Goal: Task Accomplishment & Management: Manage account settings

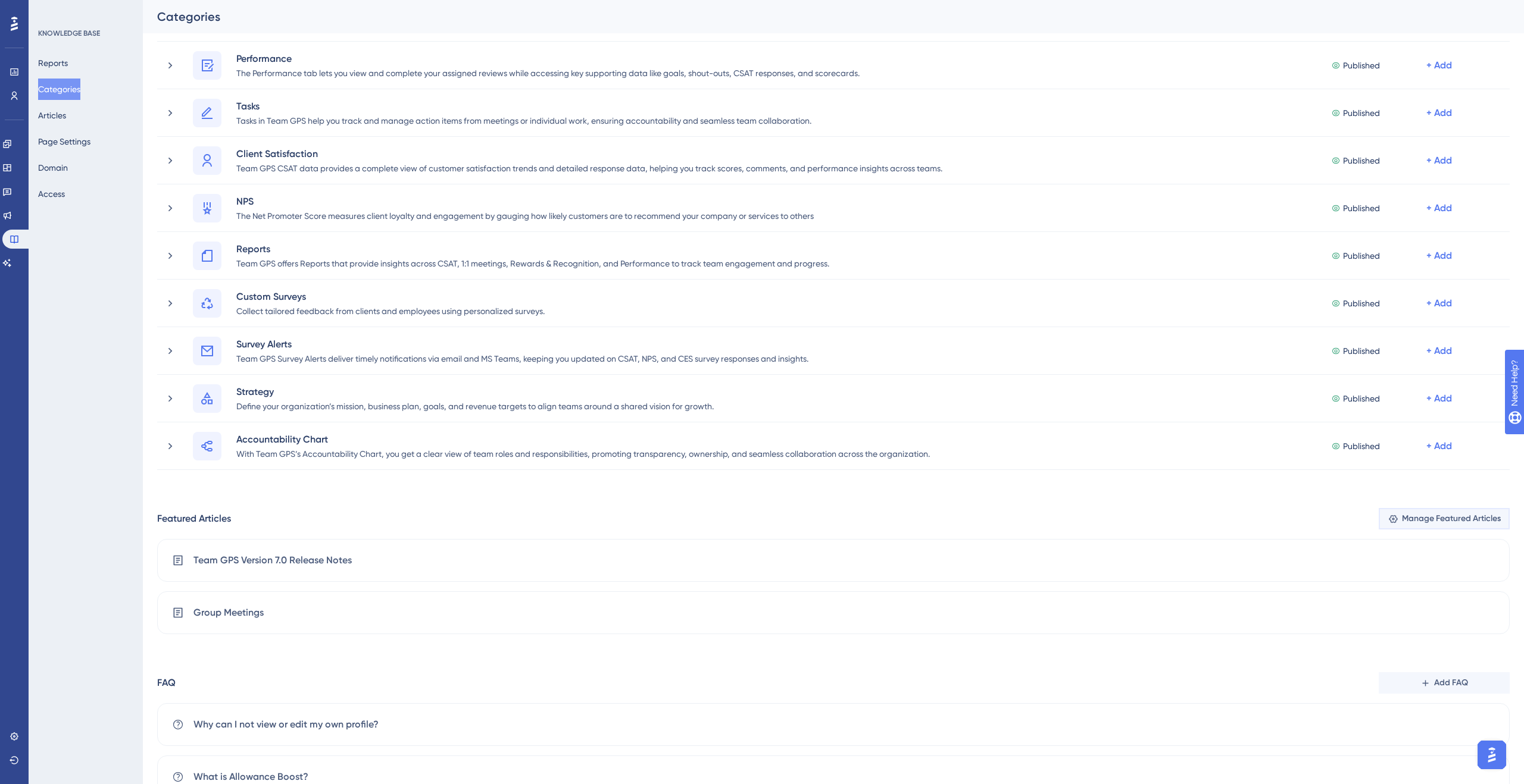
click at [1393, 523] on icon at bounding box center [1393, 519] width 10 height 10
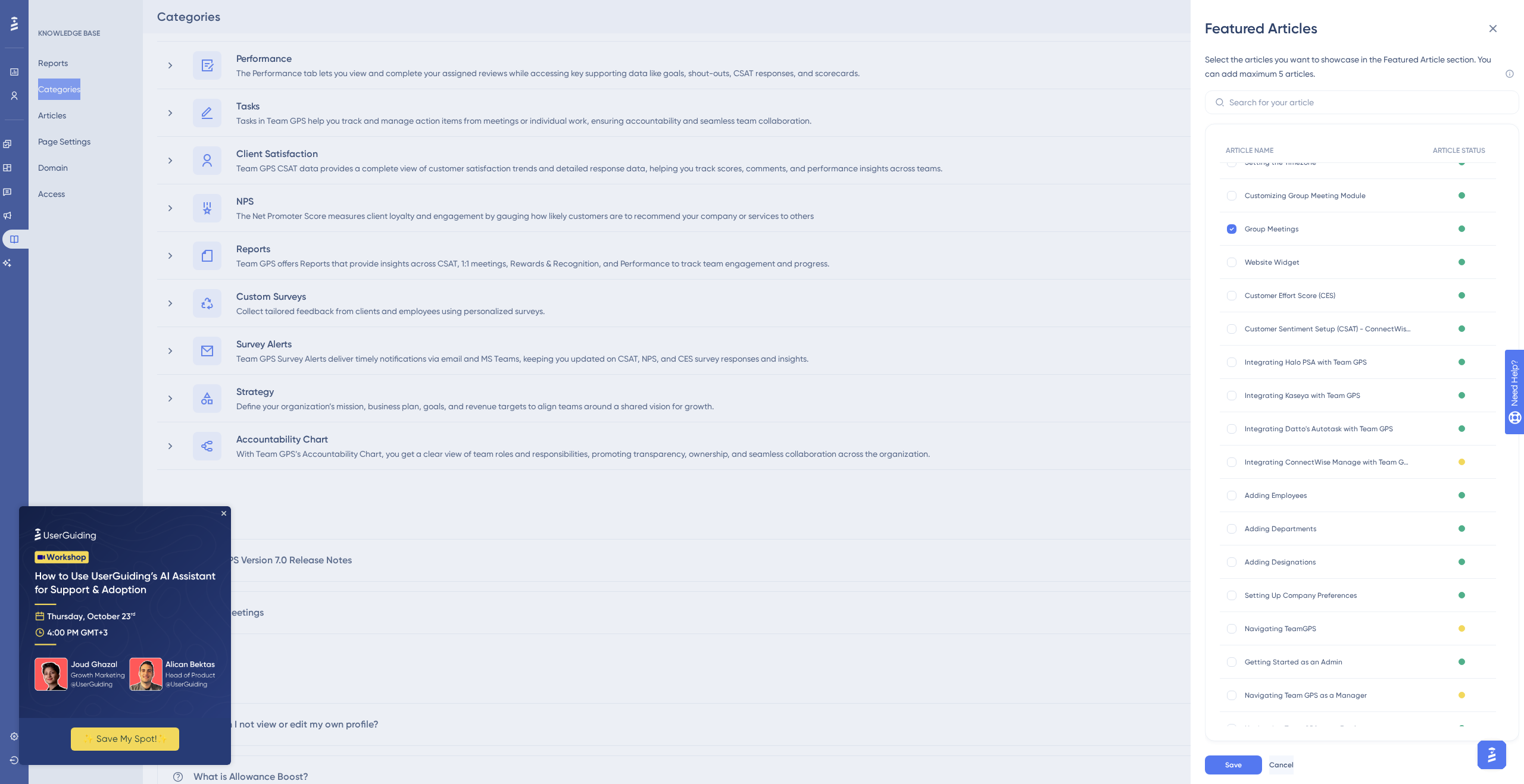
scroll to position [1216, 0]
click at [1296, 761] on button "Cancel" at bounding box center [1282, 765] width 27 height 19
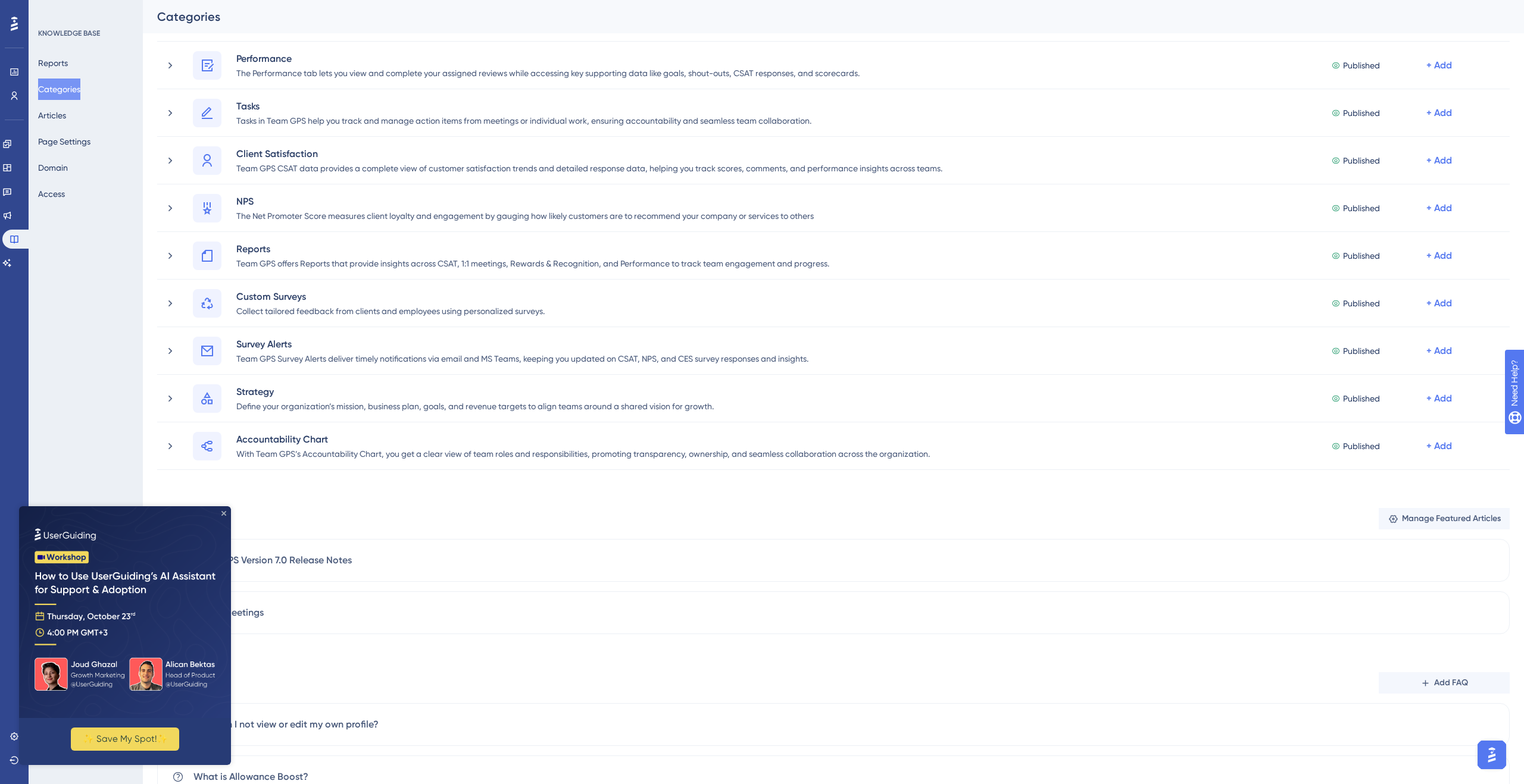
drag, startPoint x: 222, startPoint y: 512, endPoint x: 240, endPoint y: 1019, distance: 507.3
click at [222, 512] on icon "Close Preview" at bounding box center [224, 513] width 5 height 5
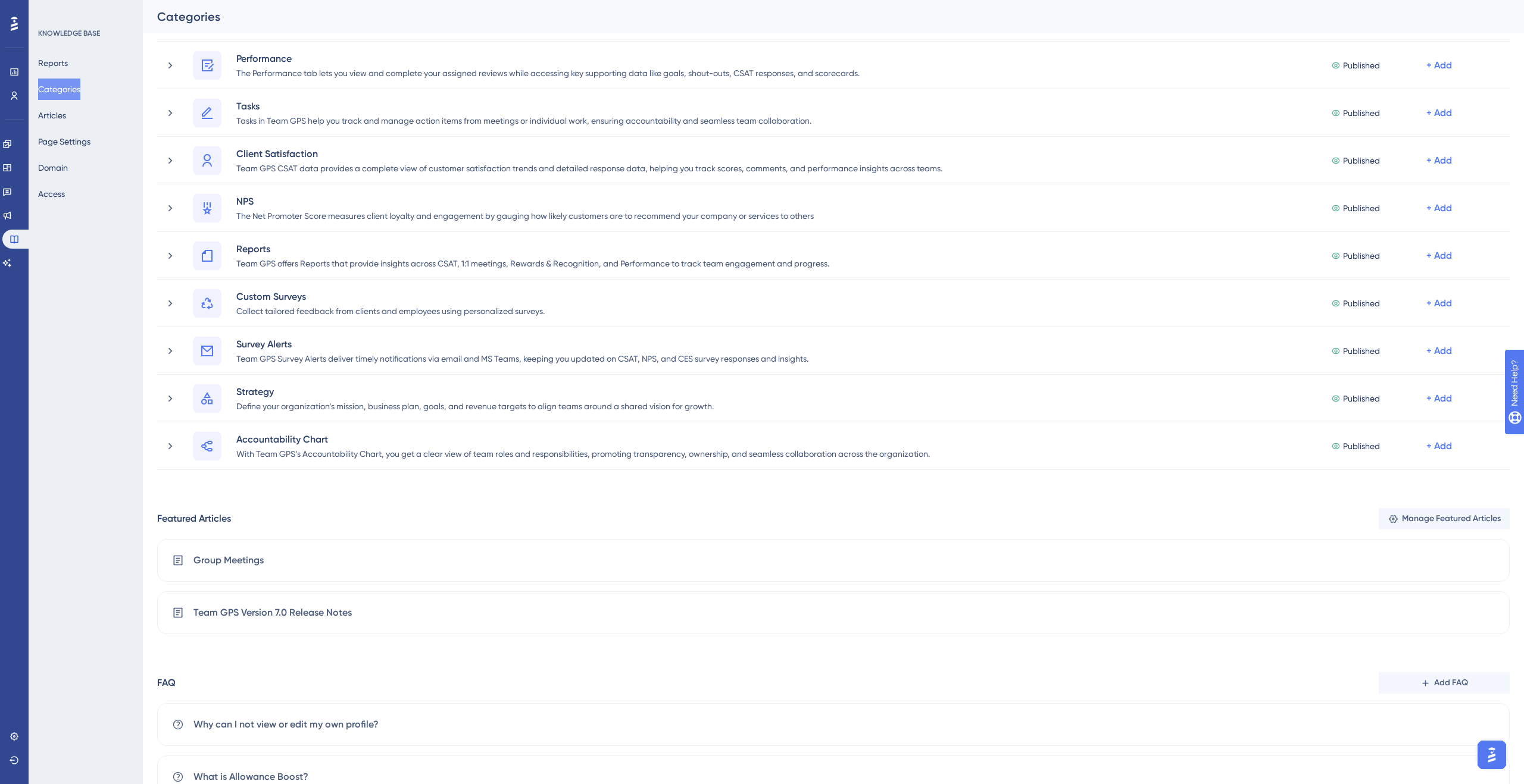
drag, startPoint x: 162, startPoint y: 557, endPoint x: 467, endPoint y: 11, distance: 625.4
drag, startPoint x: 168, startPoint y: 574, endPoint x: 600, endPoint y: 2, distance: 716.8
click at [1392, 519] on icon at bounding box center [1393, 519] width 10 height 10
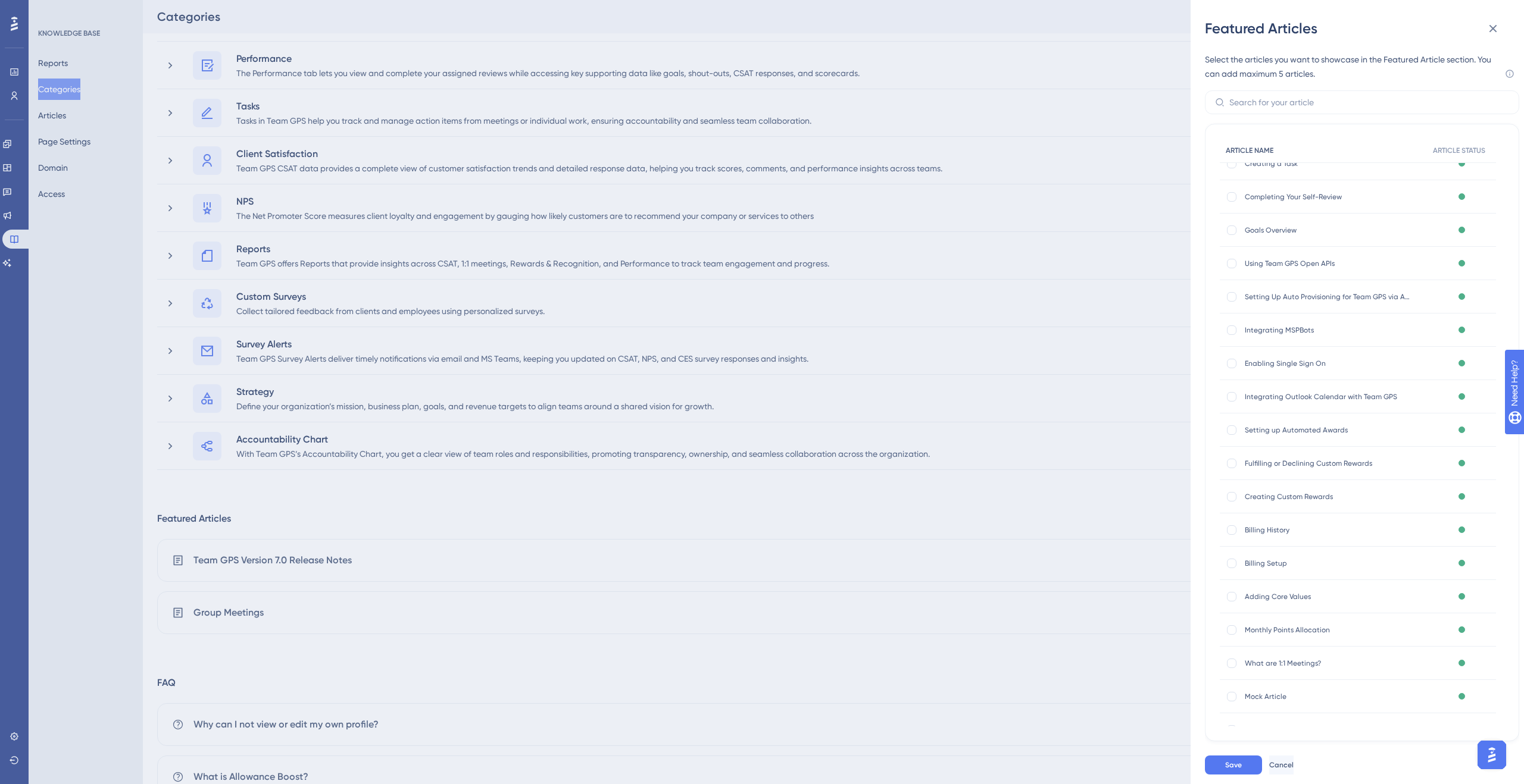
scroll to position [414, 0]
click at [1492, 36] on button at bounding box center [1493, 29] width 24 height 24
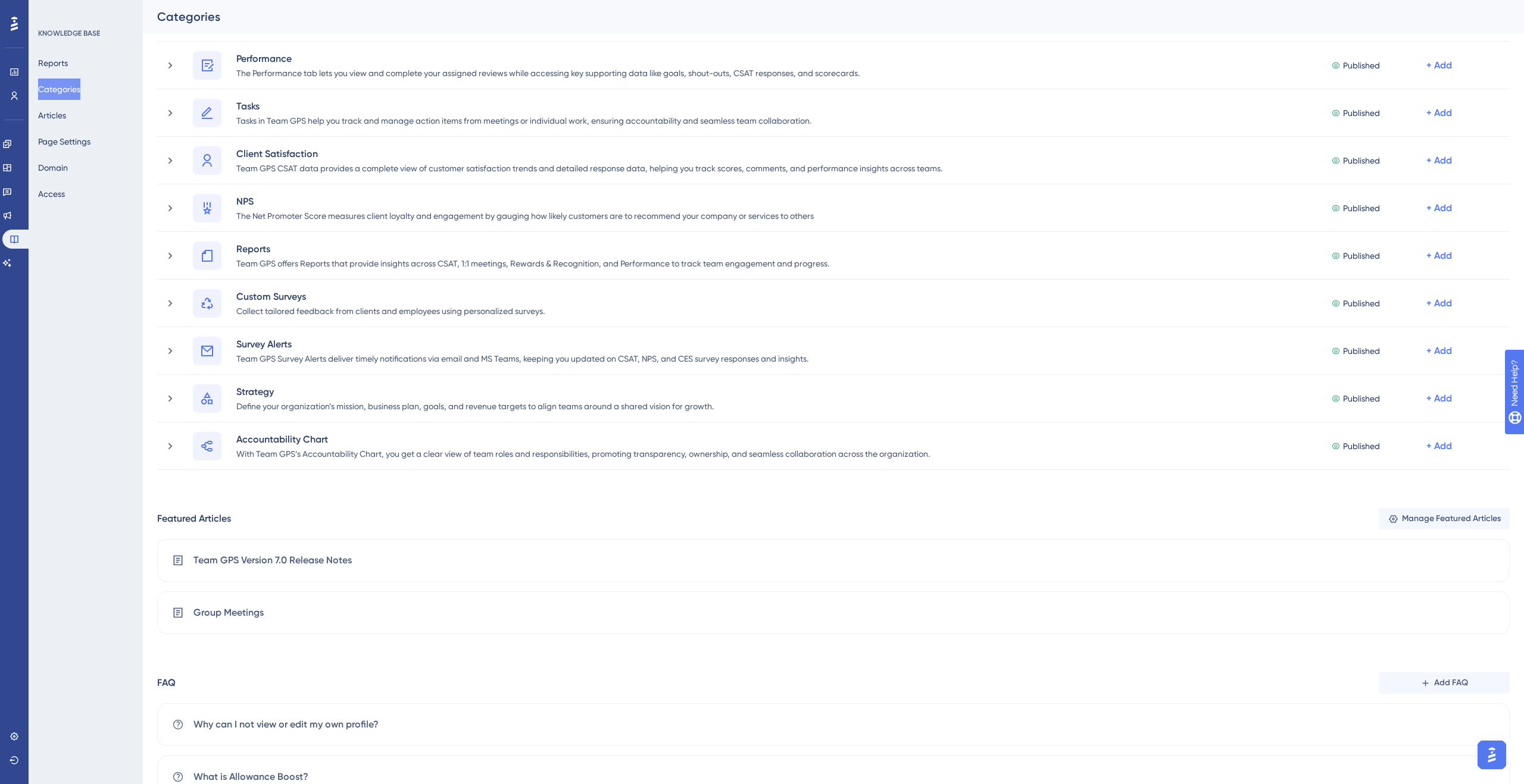
scroll to position [639, 0]
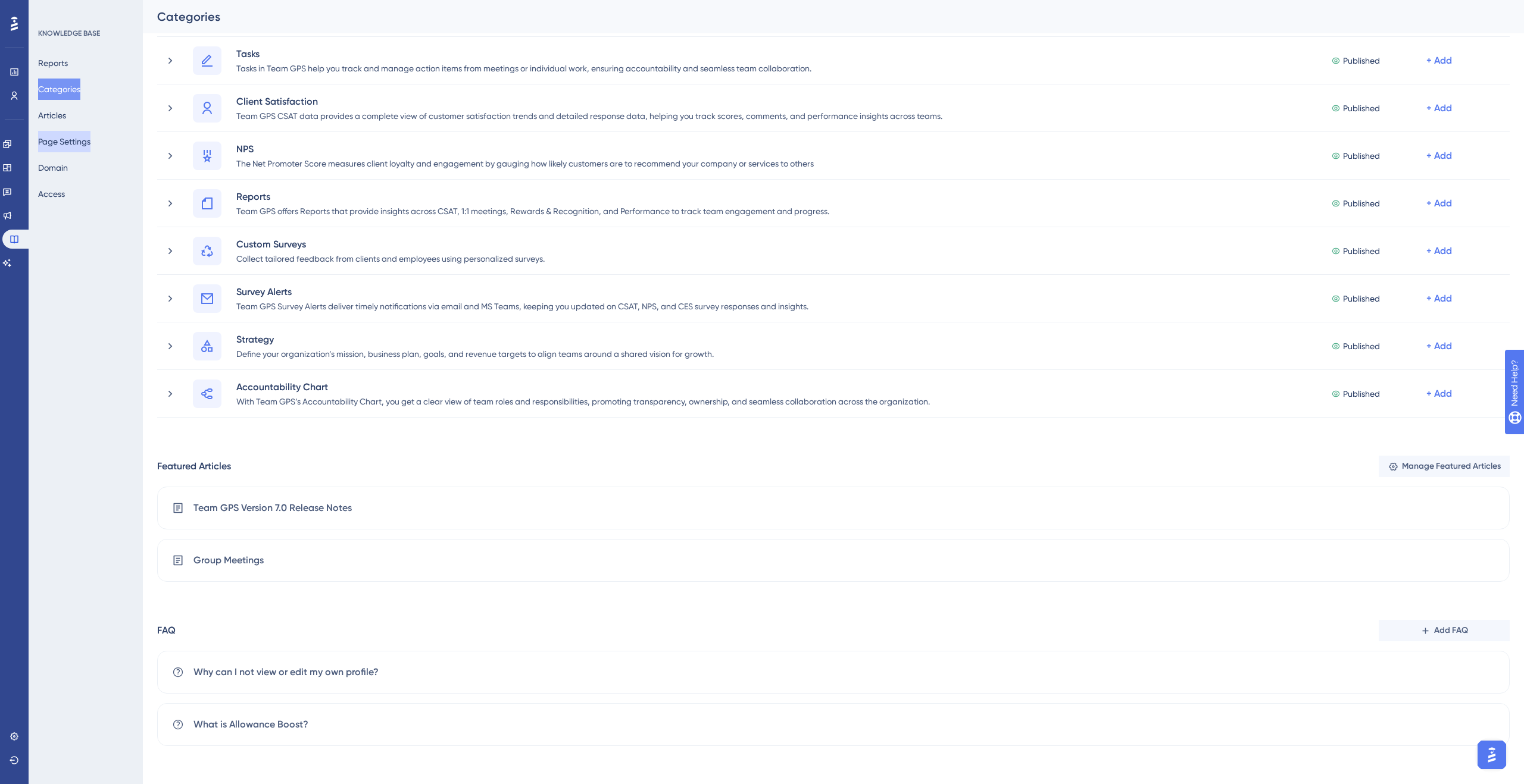
click at [79, 139] on button "Page Settings" at bounding box center [64, 142] width 52 height 22
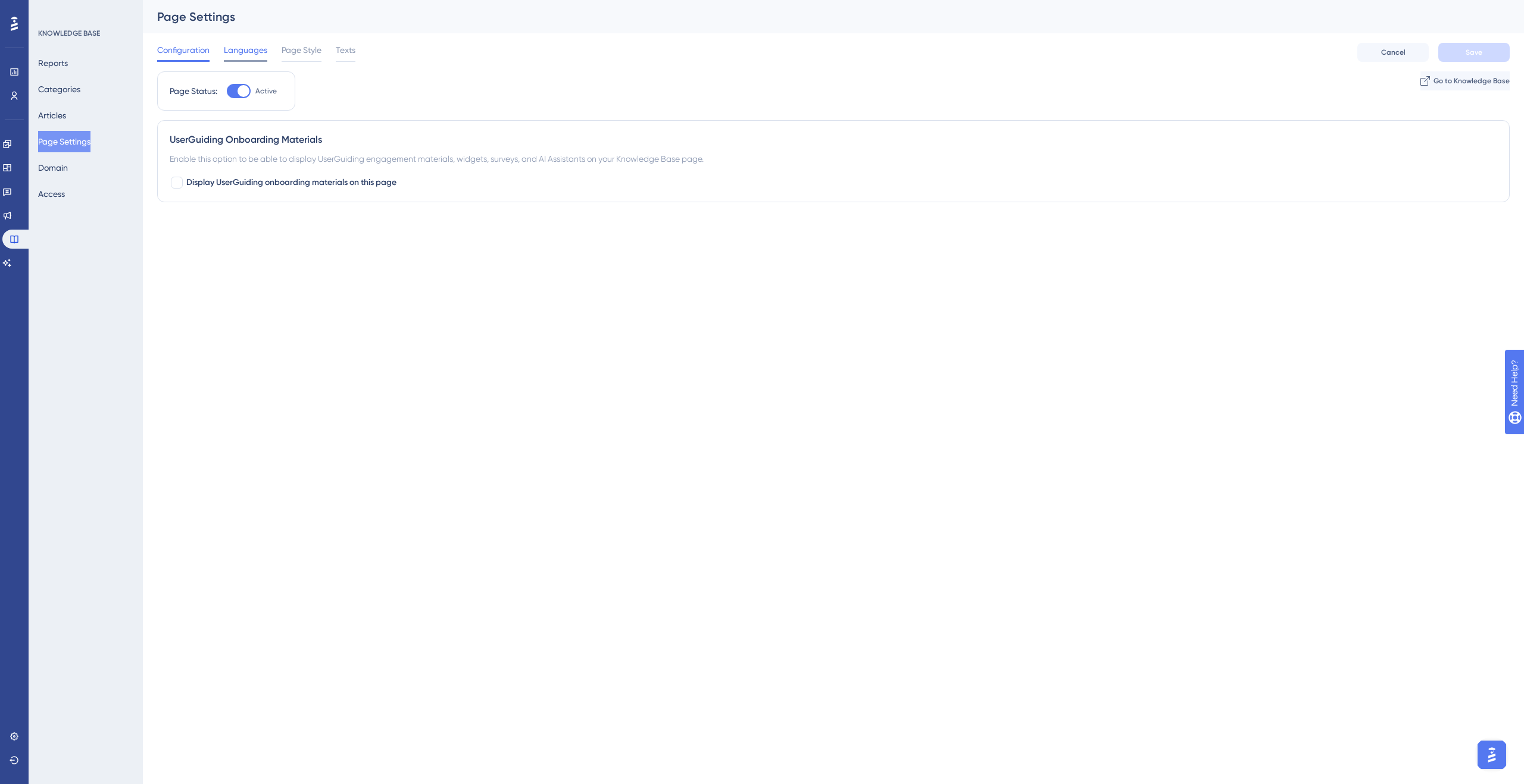
click at [236, 53] on span "Languages" at bounding box center [246, 50] width 44 height 14
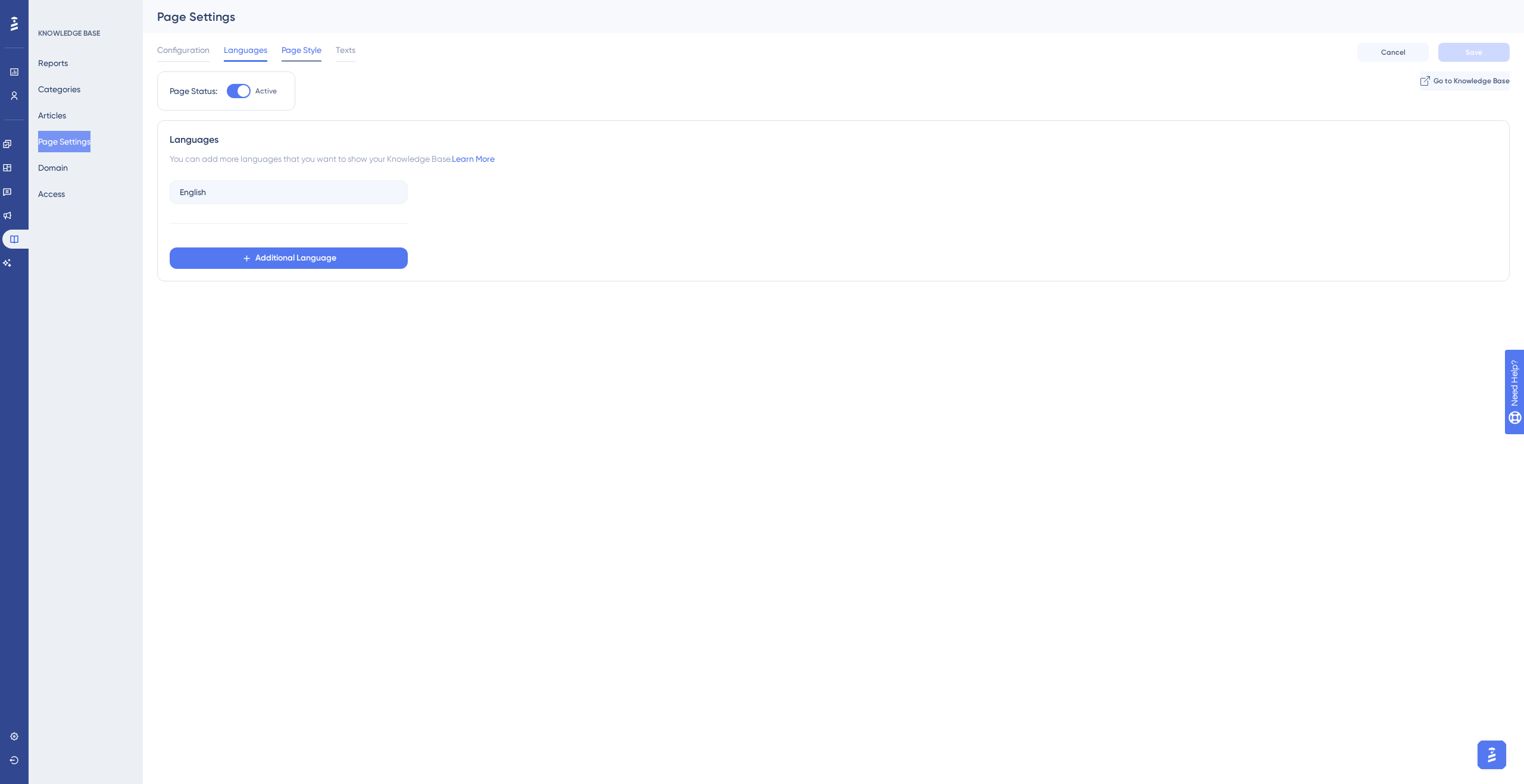
click at [300, 50] on span "Page Style" at bounding box center [301, 50] width 40 height 14
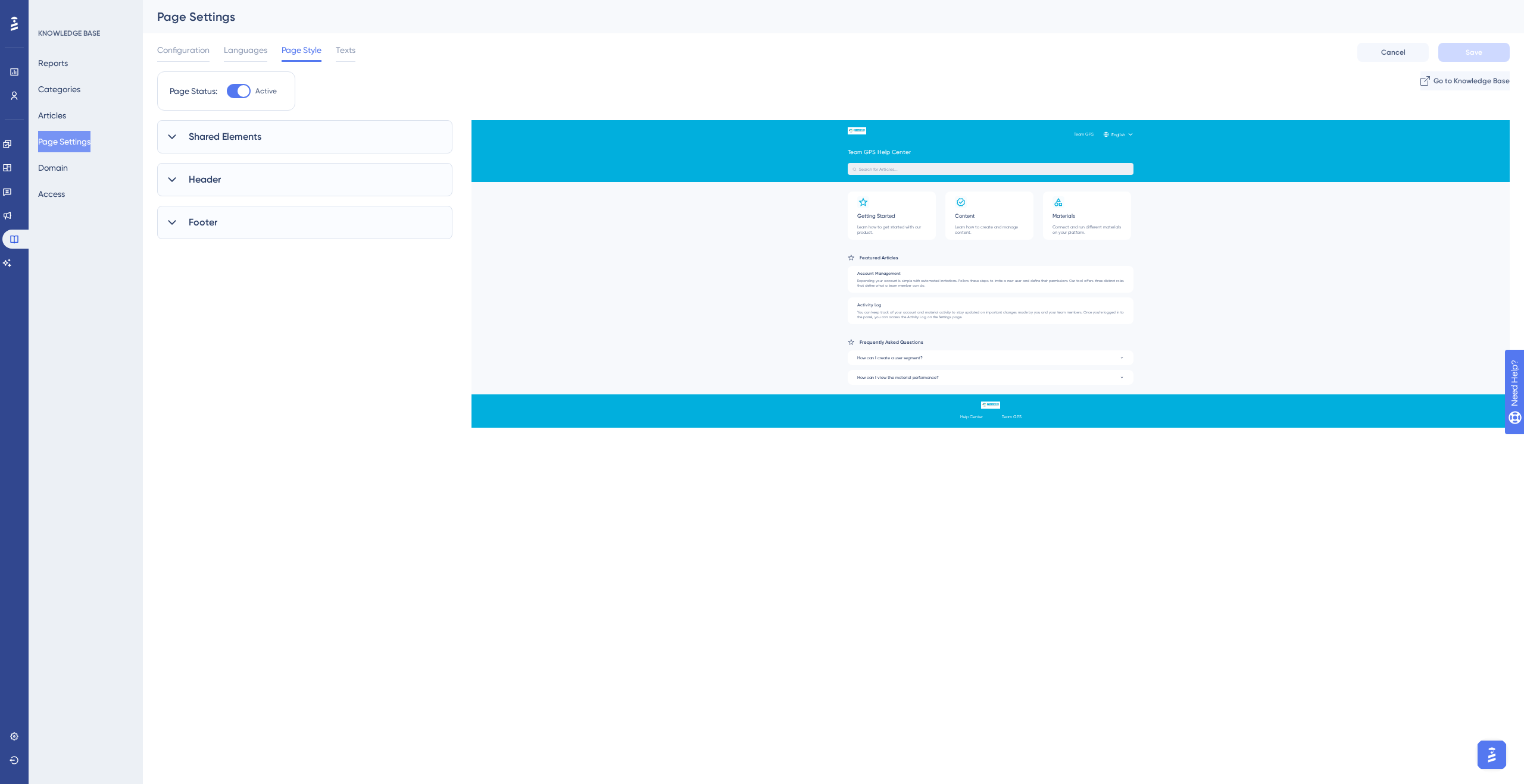
click at [173, 138] on icon at bounding box center [171, 137] width 8 height 5
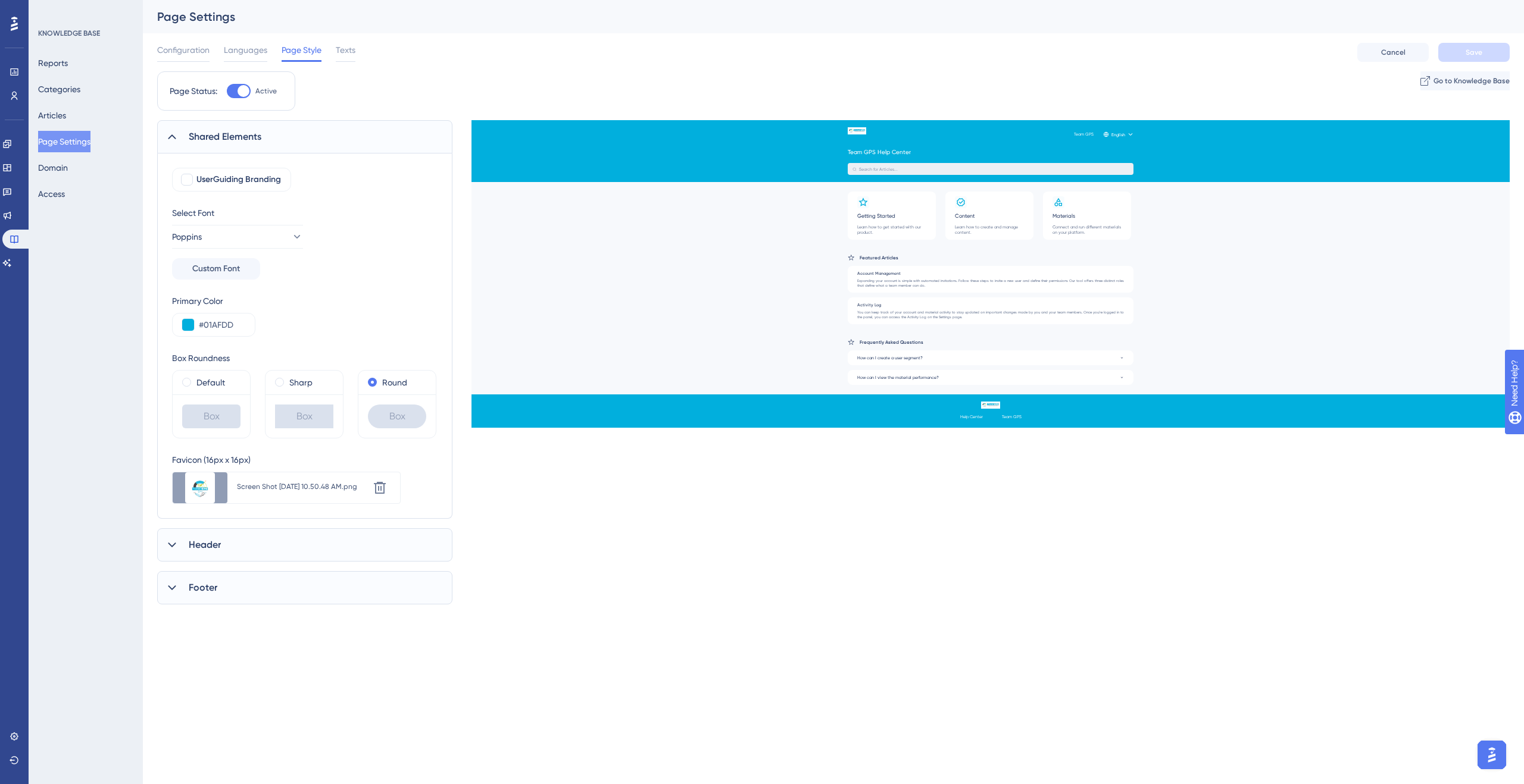
click at [173, 138] on icon at bounding box center [172, 137] width 12 height 12
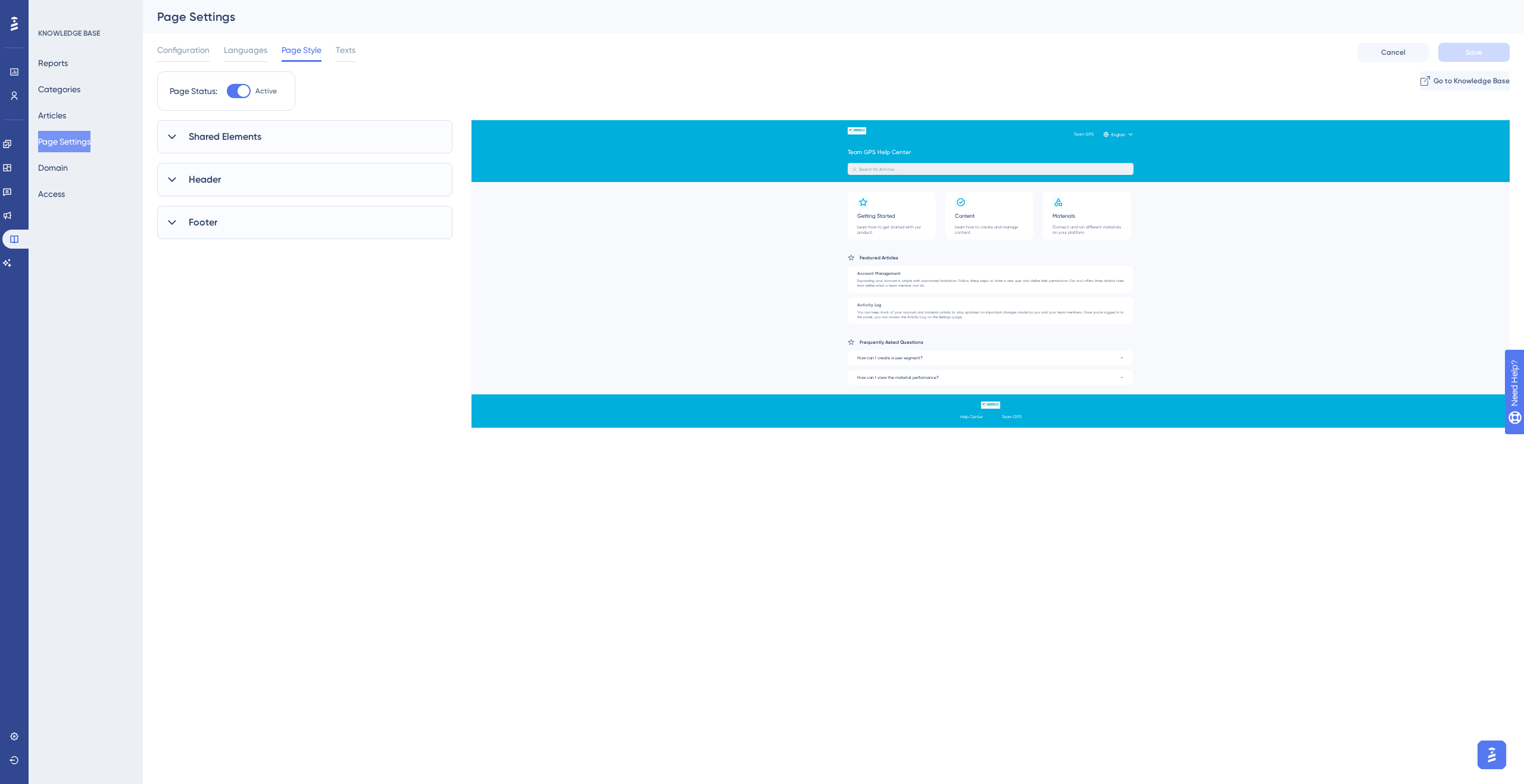
click at [175, 177] on icon at bounding box center [171, 180] width 8 height 5
click at [175, 178] on icon at bounding box center [172, 180] width 12 height 12
click at [179, 220] on div at bounding box center [172, 223] width 14 height 14
click at [180, 217] on div "Footer" at bounding box center [304, 223] width 295 height 34
click at [176, 180] on icon at bounding box center [172, 180] width 12 height 12
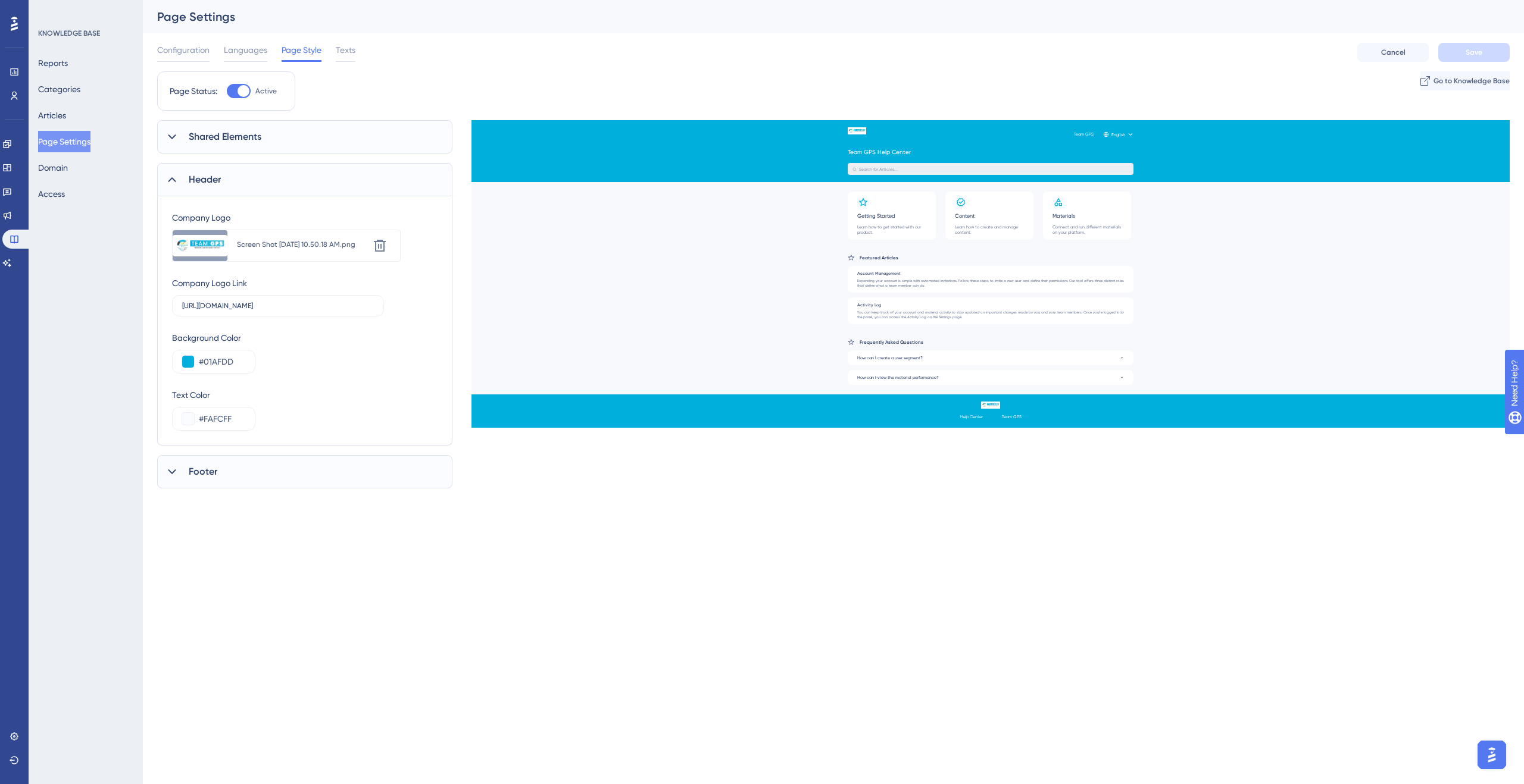
click at [176, 180] on icon at bounding box center [172, 180] width 12 height 12
click at [169, 214] on div "Footer" at bounding box center [304, 223] width 295 height 34
click at [339, 47] on span "Texts" at bounding box center [345, 50] width 20 height 14
click at [171, 186] on icon at bounding box center [172, 189] width 12 height 12
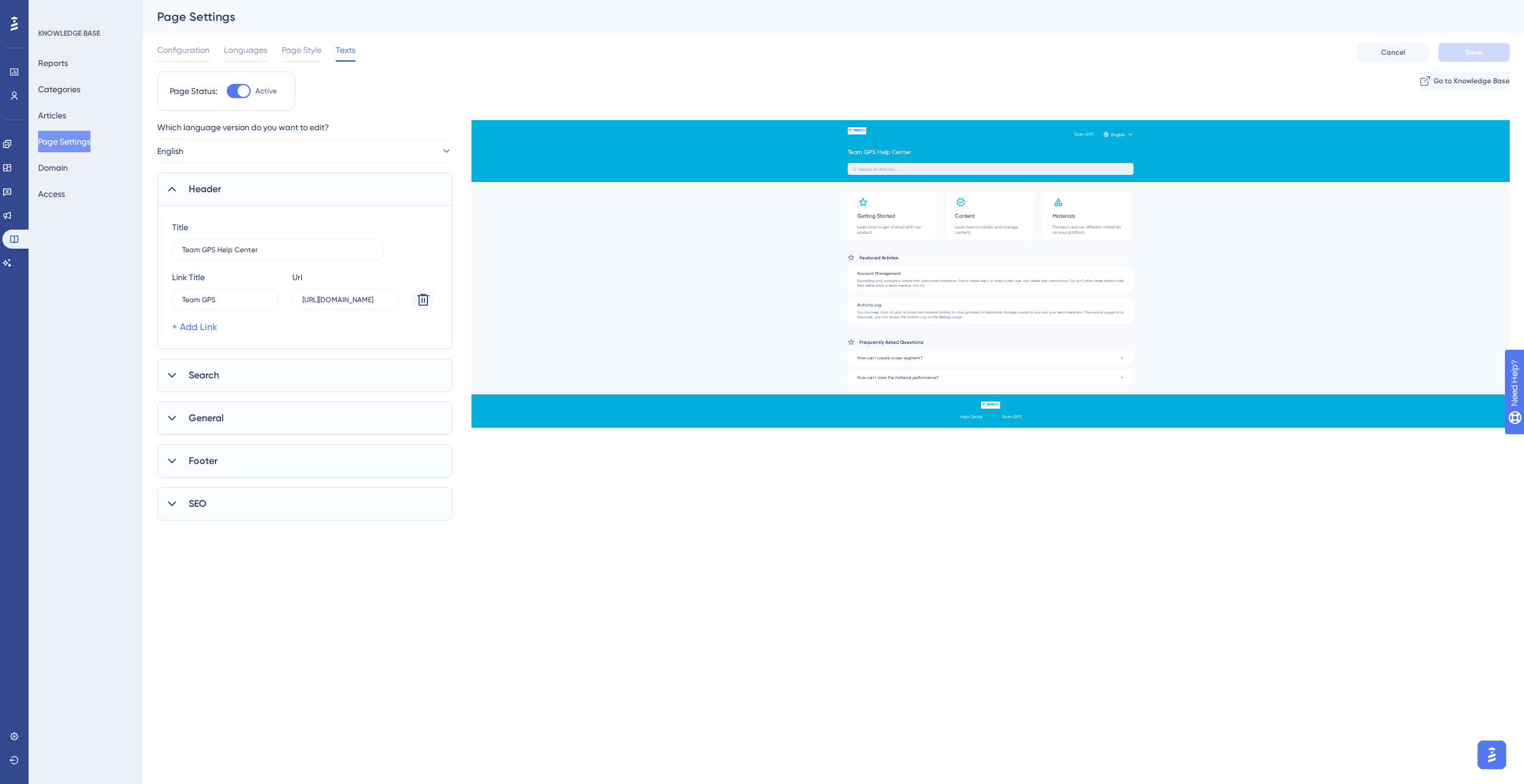
click at [171, 186] on icon at bounding box center [172, 189] width 12 height 12
click at [171, 232] on icon at bounding box center [172, 232] width 12 height 12
click at [169, 279] on icon at bounding box center [172, 275] width 12 height 12
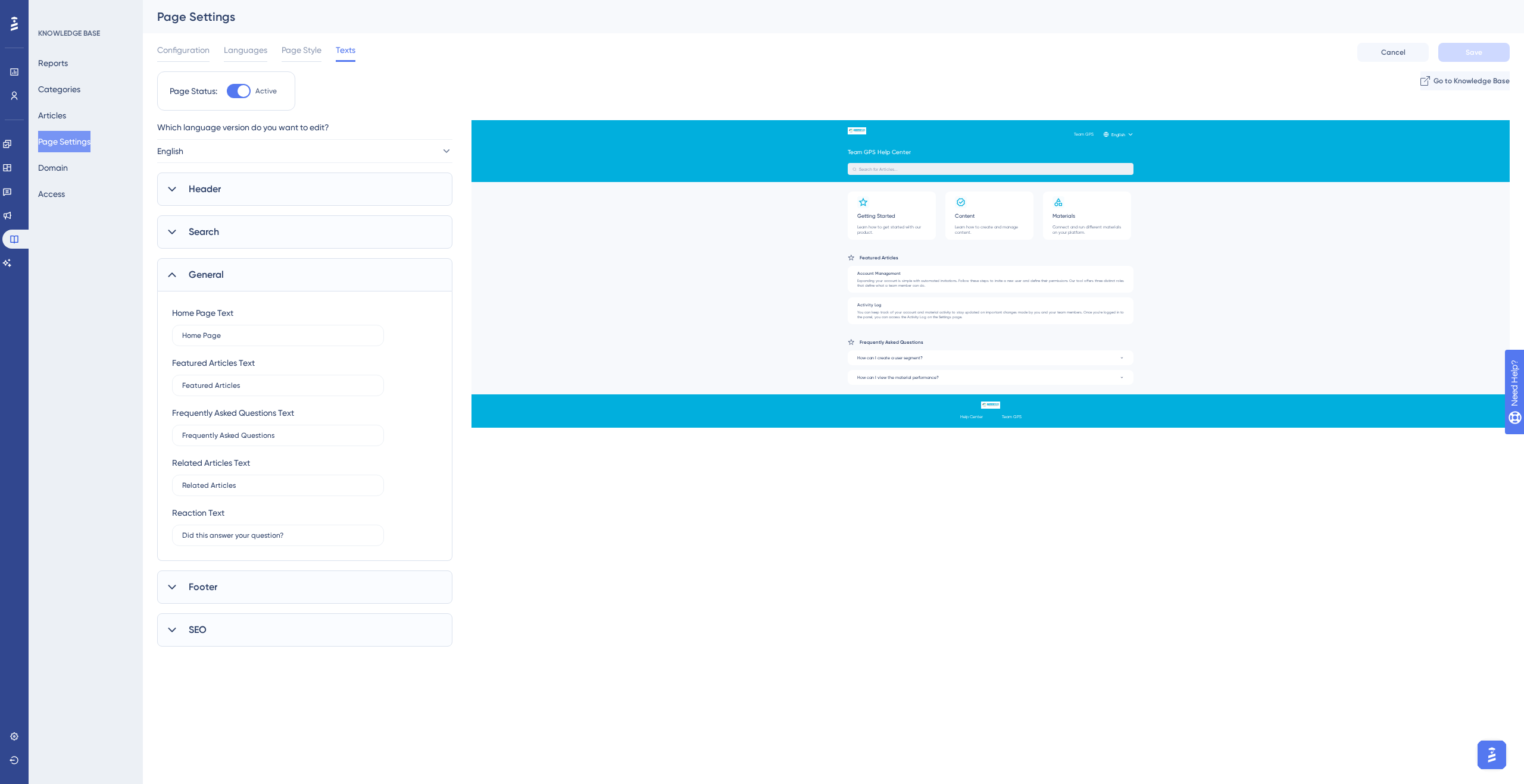
click at [169, 279] on icon at bounding box center [172, 275] width 12 height 12
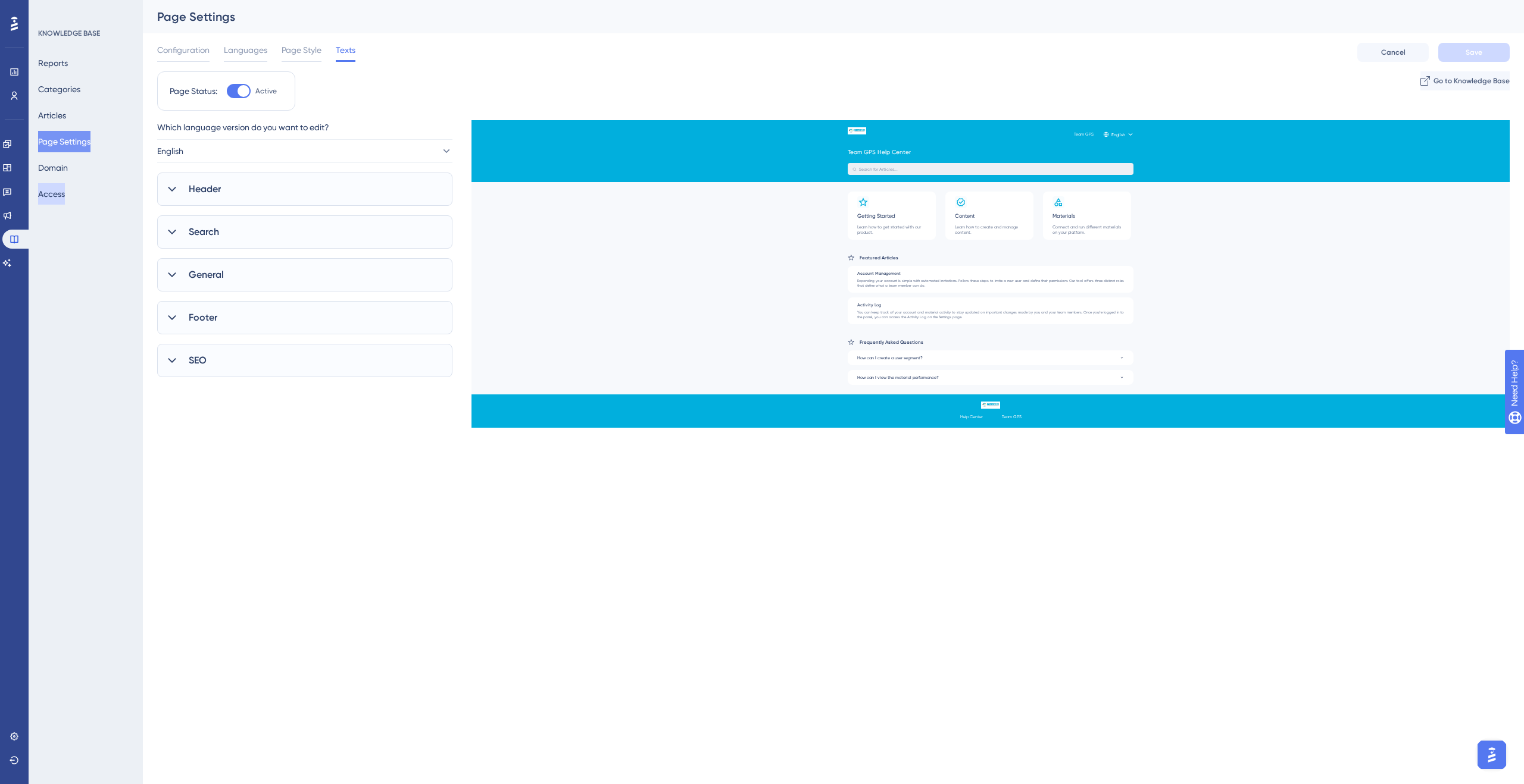
click at [65, 198] on button "Access" at bounding box center [52, 194] width 27 height 22
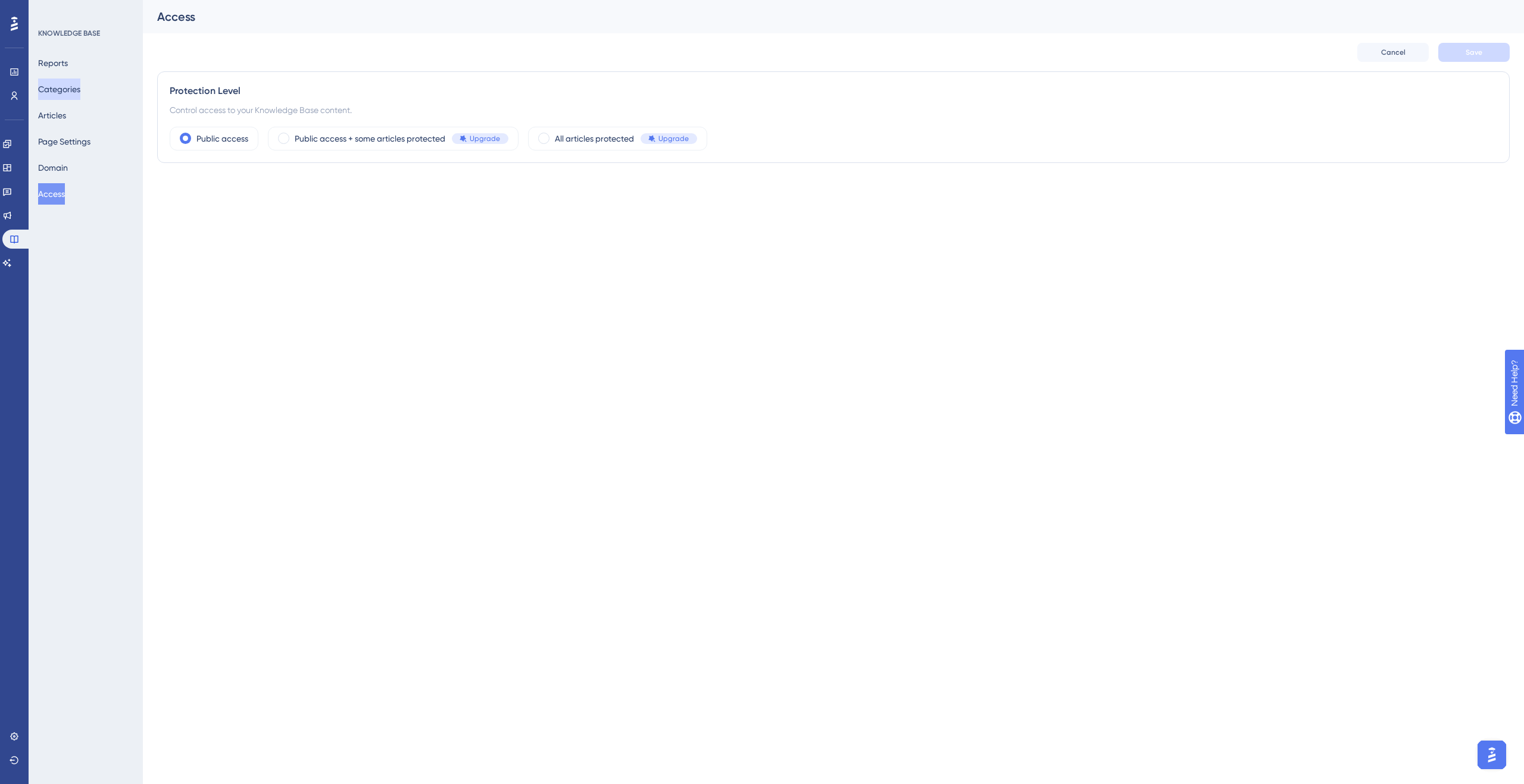
click at [58, 89] on button "Categories" at bounding box center [59, 89] width 43 height 22
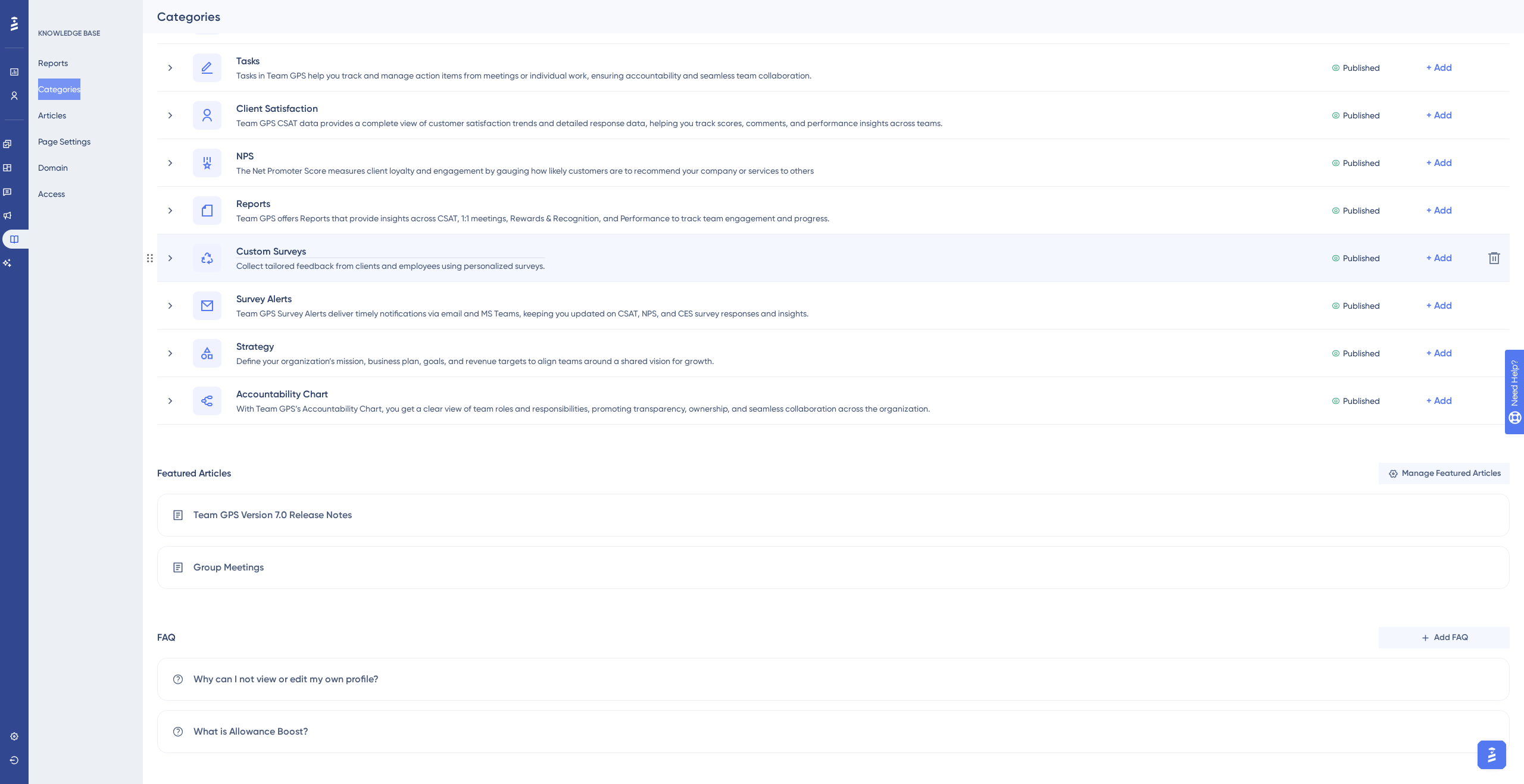
scroll to position [639, 0]
